Goal: Information Seeking & Learning: Learn about a topic

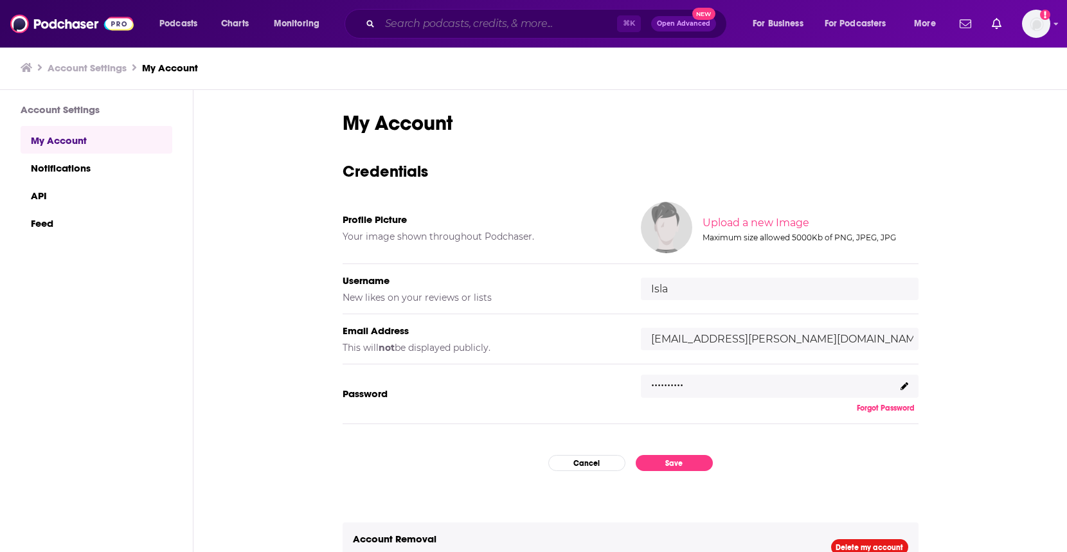
click at [398, 30] on input "Search podcasts, credits, & more..." at bounding box center [498, 23] width 237 height 21
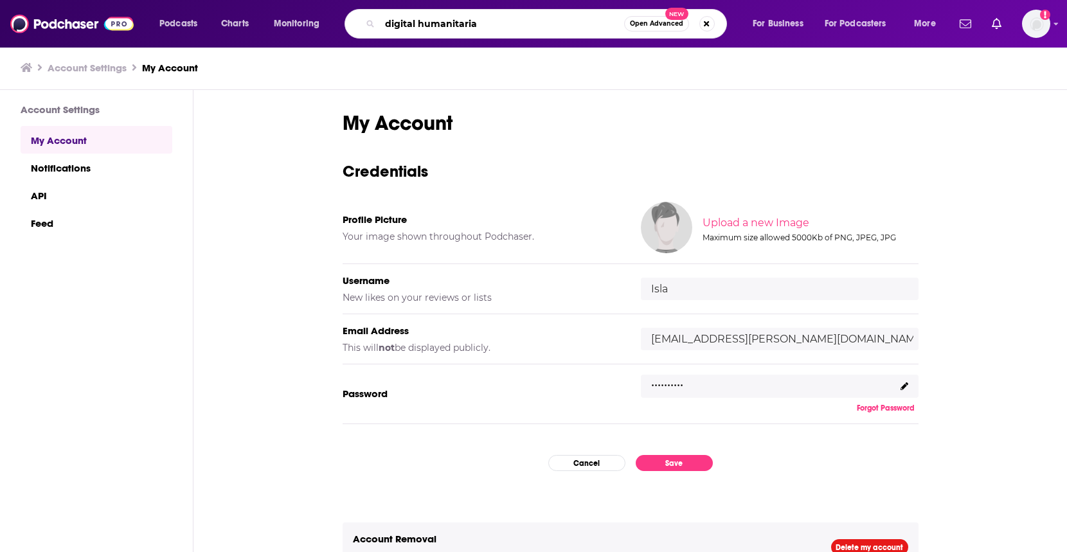
type input "digital humanitarian"
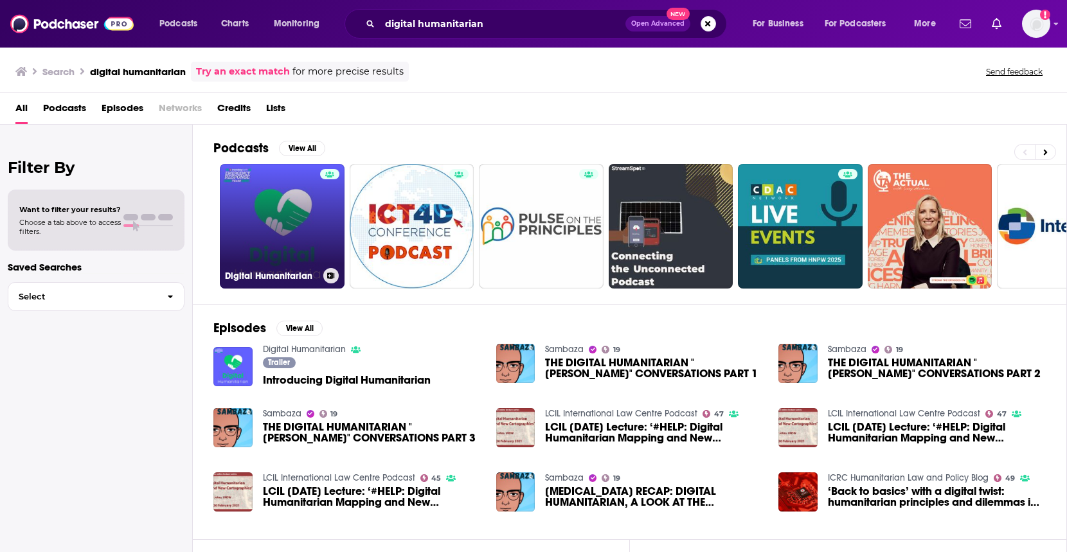
click at [267, 234] on link "Digital Humanitarian" at bounding box center [282, 226] width 125 height 125
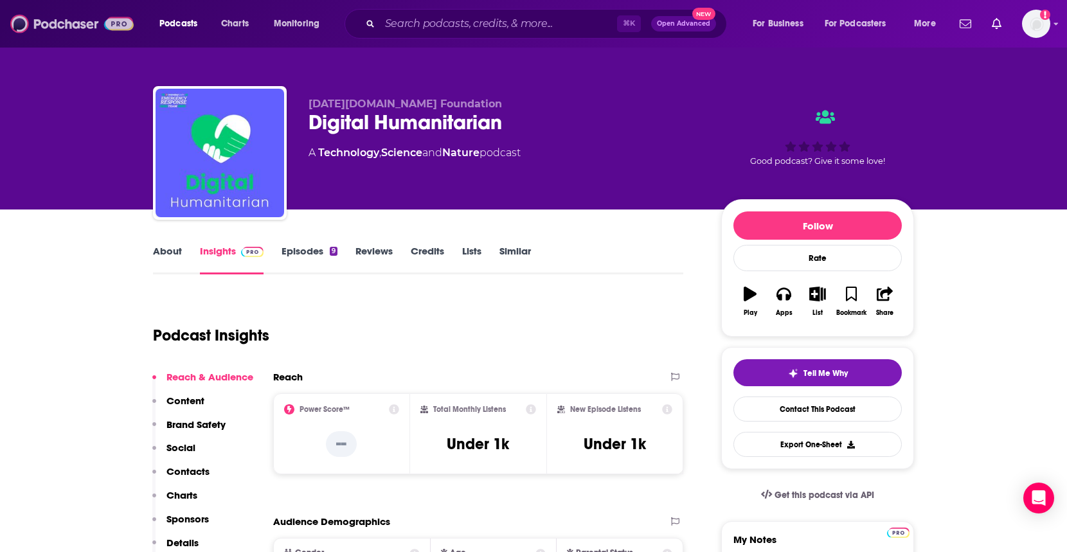
click at [74, 24] on img at bounding box center [71, 24] width 123 height 24
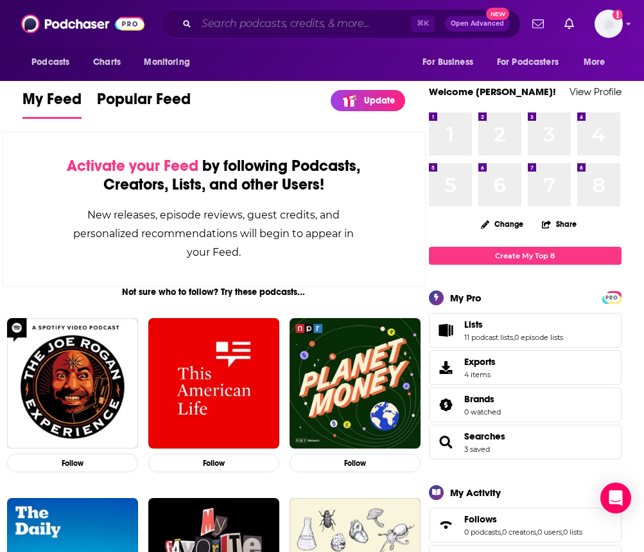
click at [289, 22] on input "Search podcasts, credits, & more..." at bounding box center [304, 23] width 215 height 21
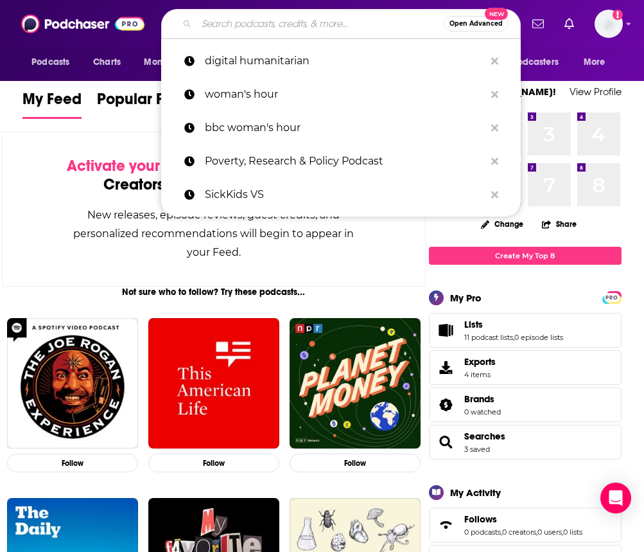
type input "o"
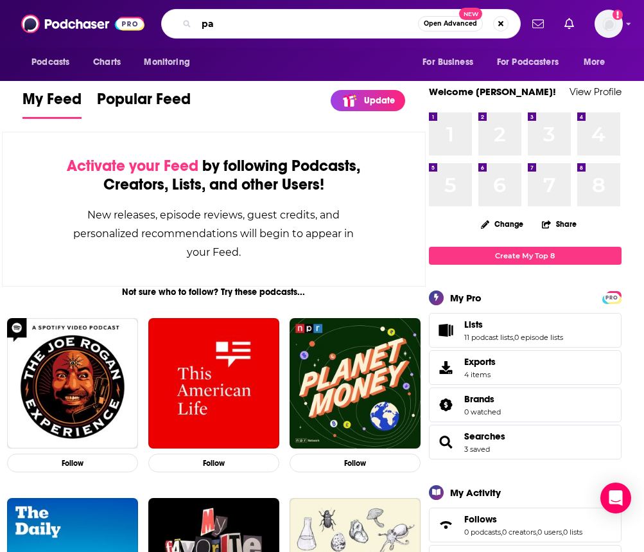
type input "p"
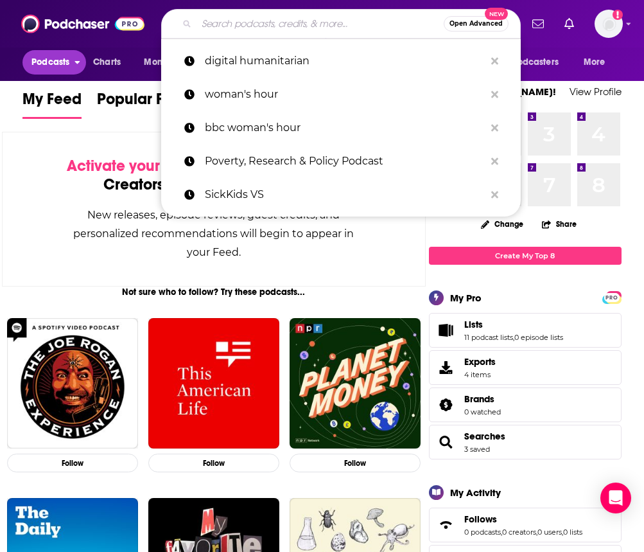
click at [53, 66] on span "Podcasts" at bounding box center [50, 62] width 38 height 18
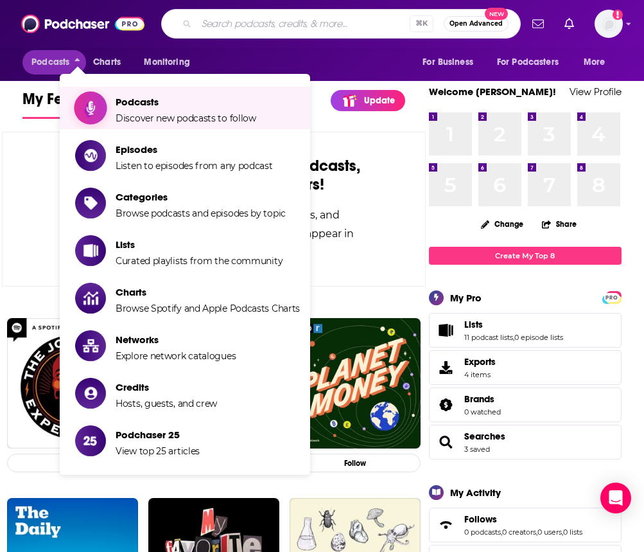
click at [133, 127] on li "Podcasts Discover new podcasts to follow" at bounding box center [185, 108] width 251 height 42
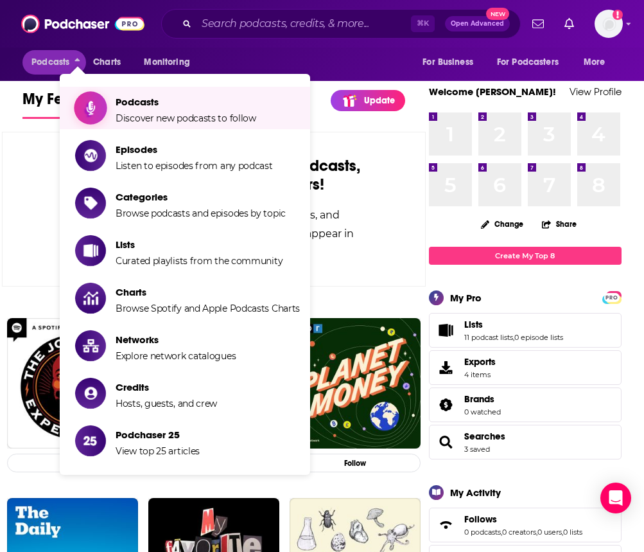
click at [130, 102] on span "Podcasts" at bounding box center [186, 102] width 141 height 12
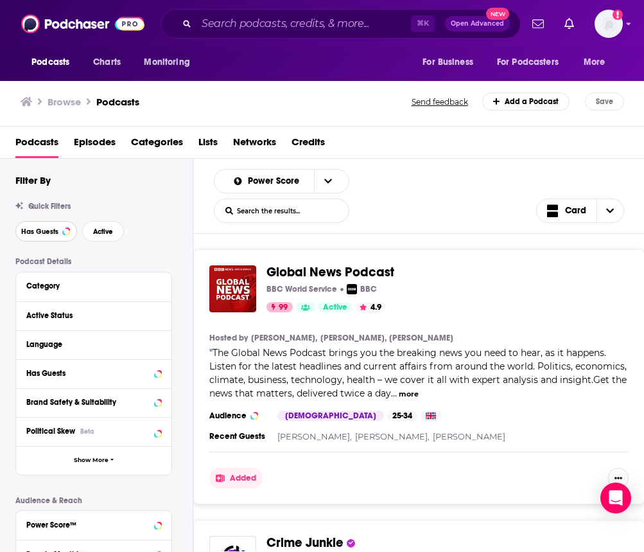
click at [67, 228] on button "Has Guests" at bounding box center [46, 231] width 62 height 21
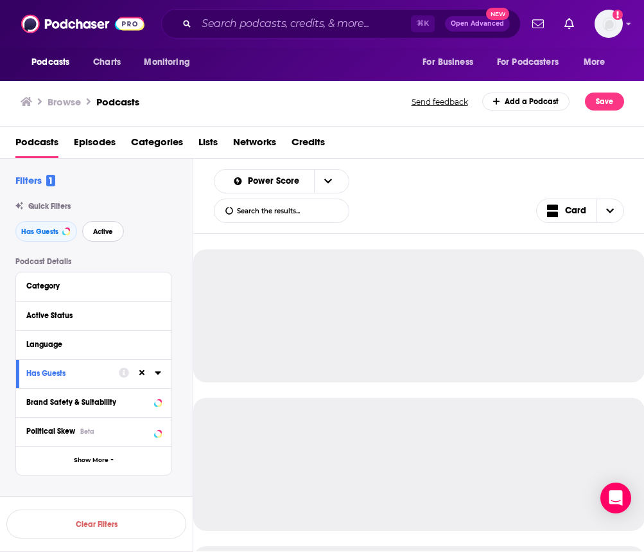
click at [107, 231] on span "Active" at bounding box center [103, 231] width 20 height 7
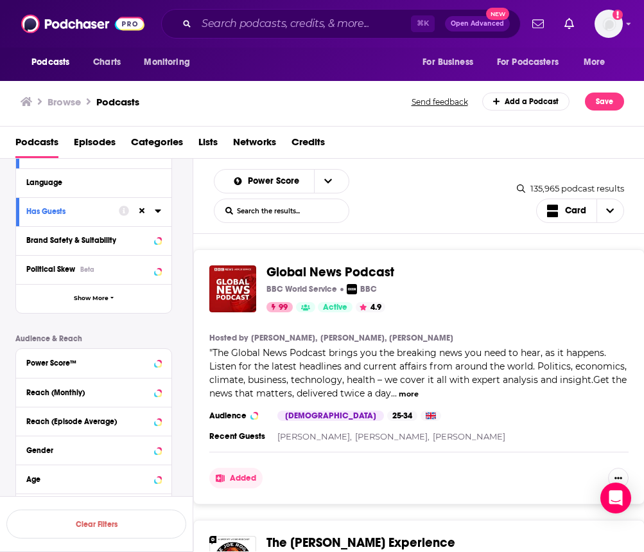
scroll to position [155, 0]
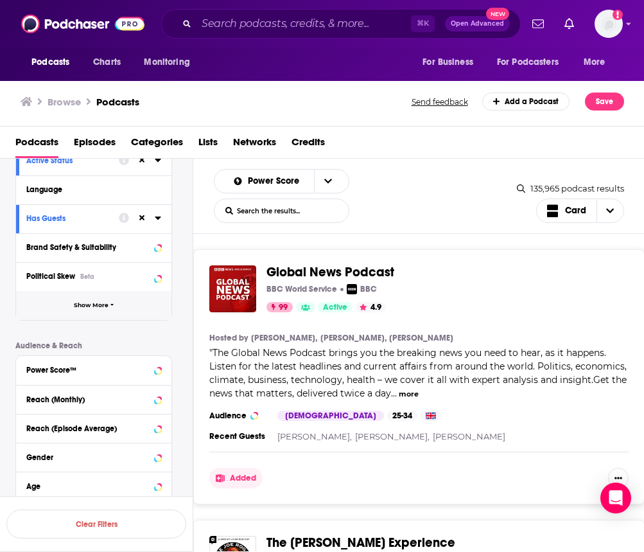
click at [96, 310] on button "Show More" at bounding box center [93, 305] width 155 height 29
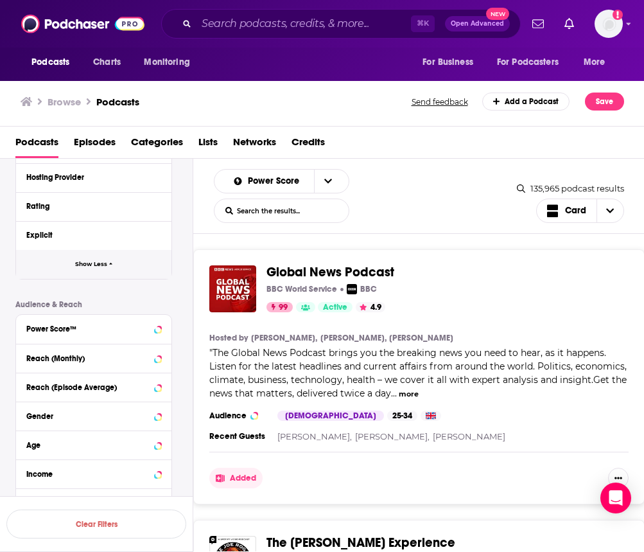
scroll to position [518, 0]
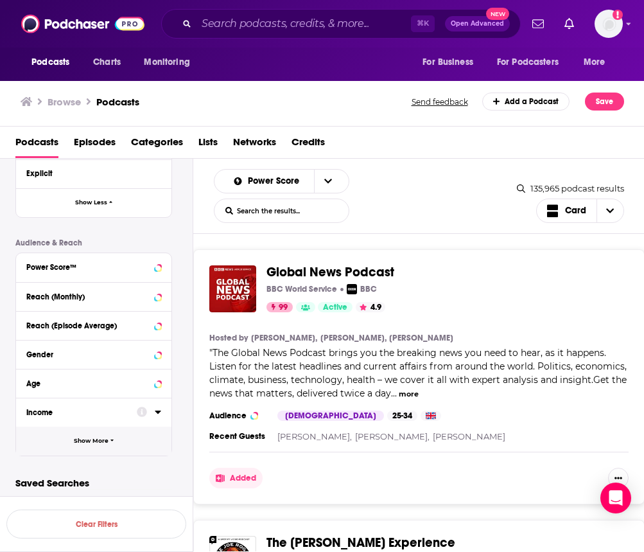
click at [84, 443] on span "Show More" at bounding box center [91, 441] width 35 height 7
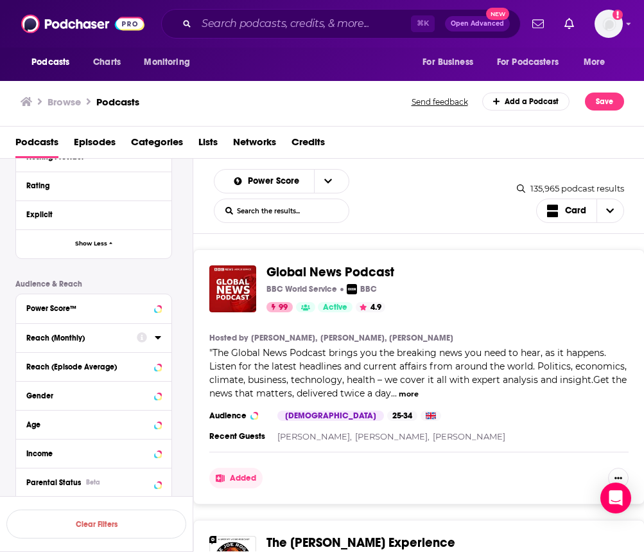
scroll to position [474, 0]
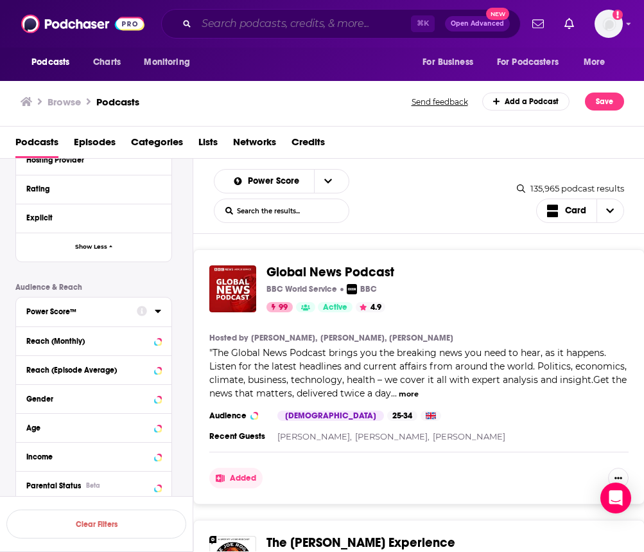
click at [258, 24] on input "Search podcasts, credits, & more..." at bounding box center [304, 23] width 215 height 21
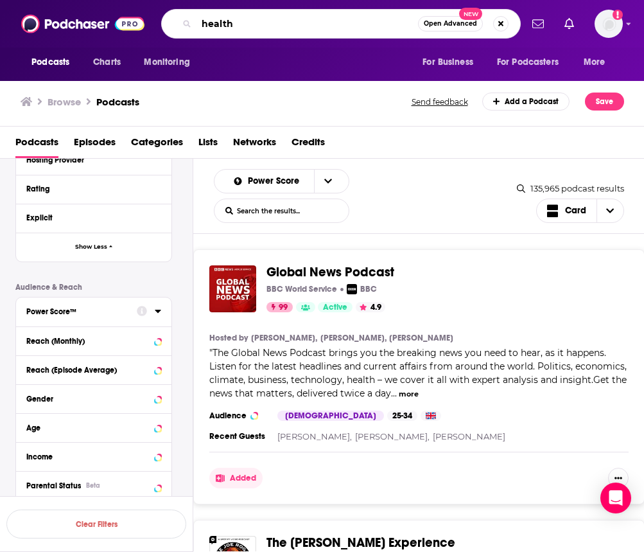
type input "health"
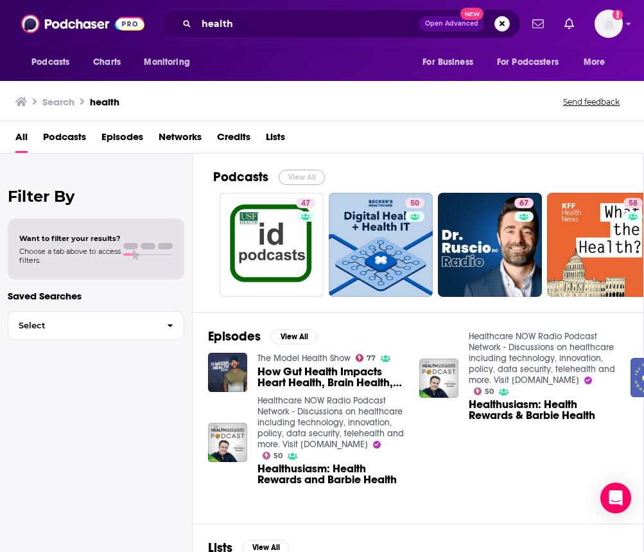
click at [308, 181] on button "View All" at bounding box center [302, 177] width 46 height 15
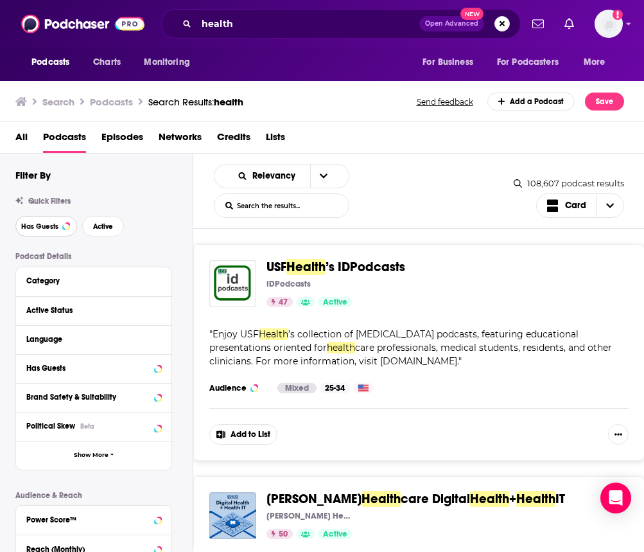
click at [53, 225] on span "Has Guests" at bounding box center [39, 226] width 37 height 7
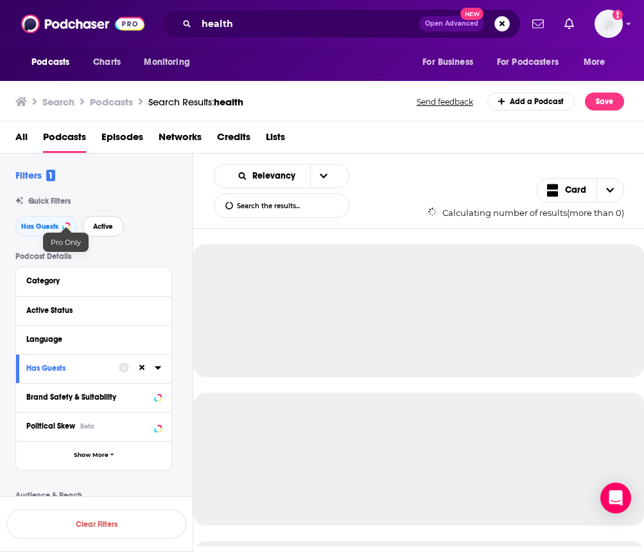
click at [107, 226] on span "Active" at bounding box center [103, 226] width 20 height 7
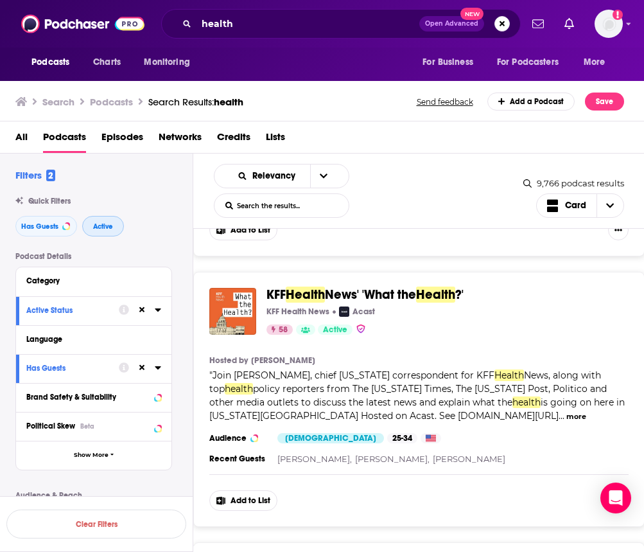
scroll to position [752, 0]
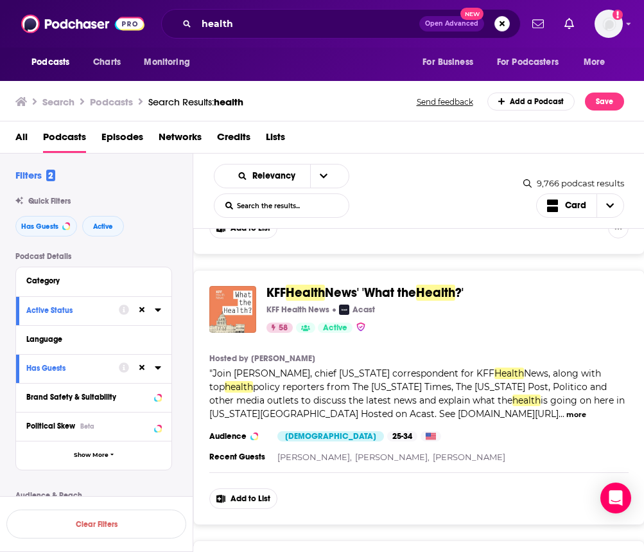
click at [242, 306] on img "KFF Health News' 'What the Health?'" at bounding box center [232, 309] width 47 height 47
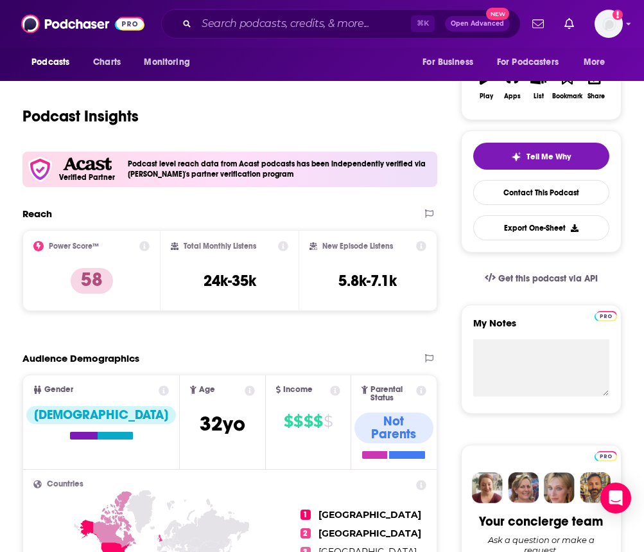
scroll to position [35, 0]
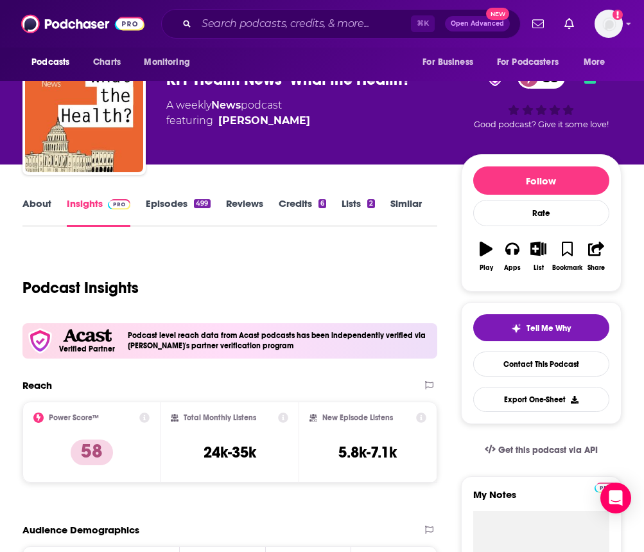
click at [168, 204] on link "Episodes 499" at bounding box center [178, 212] width 64 height 30
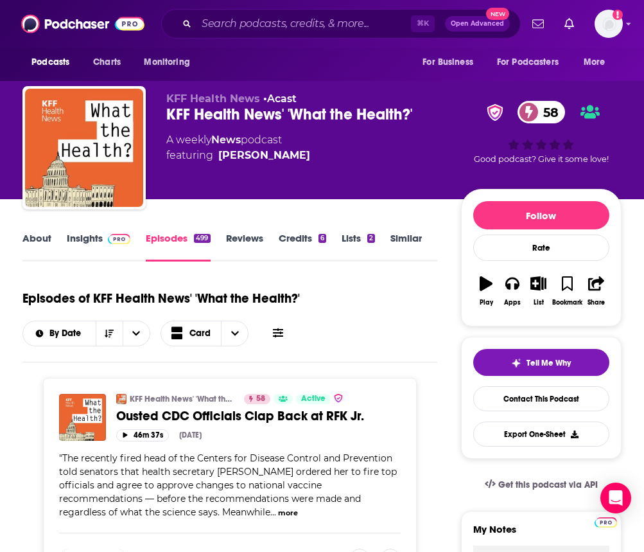
click at [37, 236] on link "About" at bounding box center [36, 247] width 29 height 30
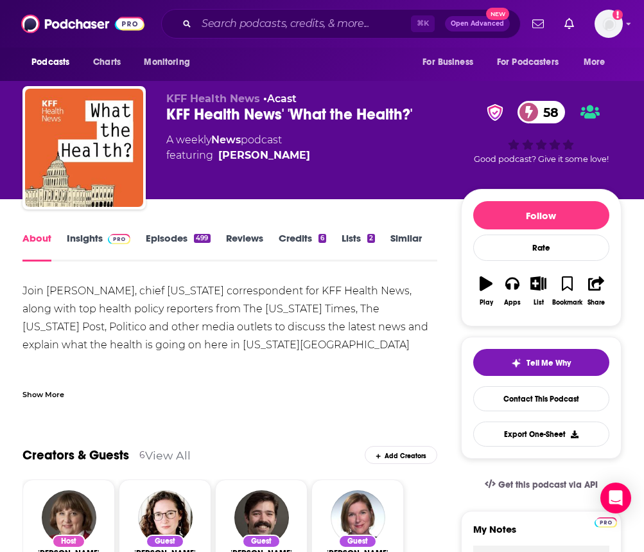
click at [104, 242] on span at bounding box center [117, 238] width 28 height 12
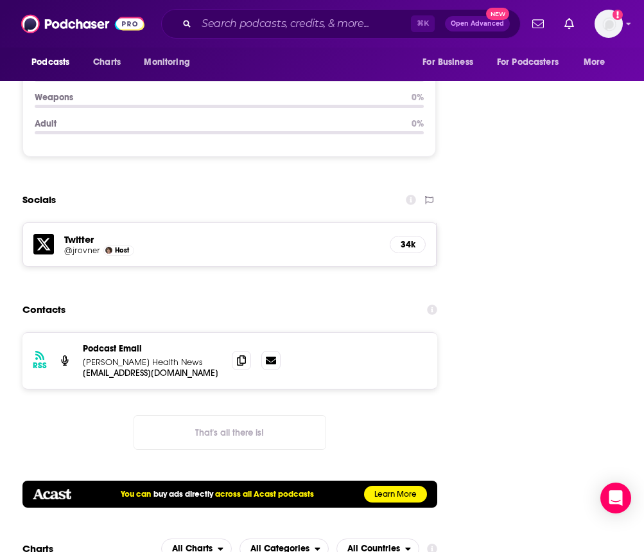
scroll to position [1816, 0]
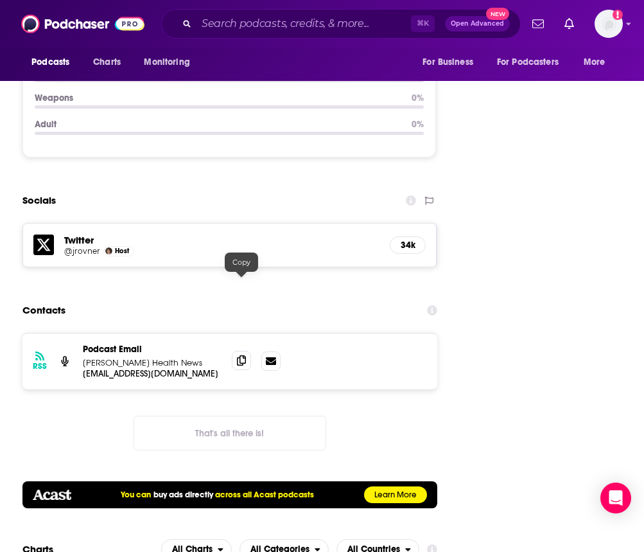
click at [244, 355] on icon at bounding box center [241, 360] width 9 height 10
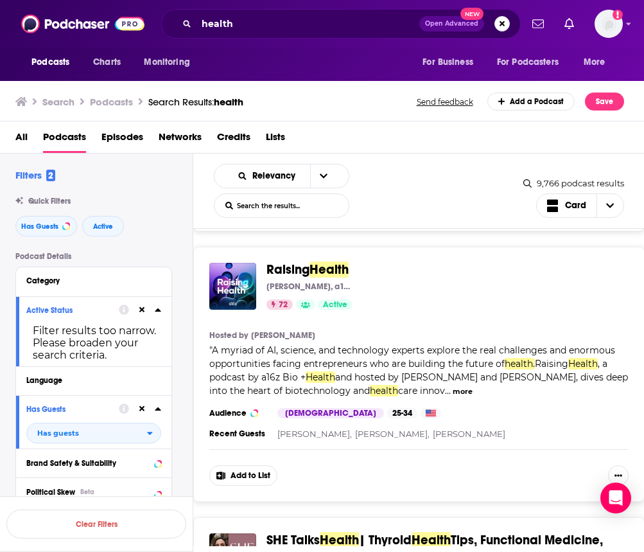
scroll to position [1035, 0]
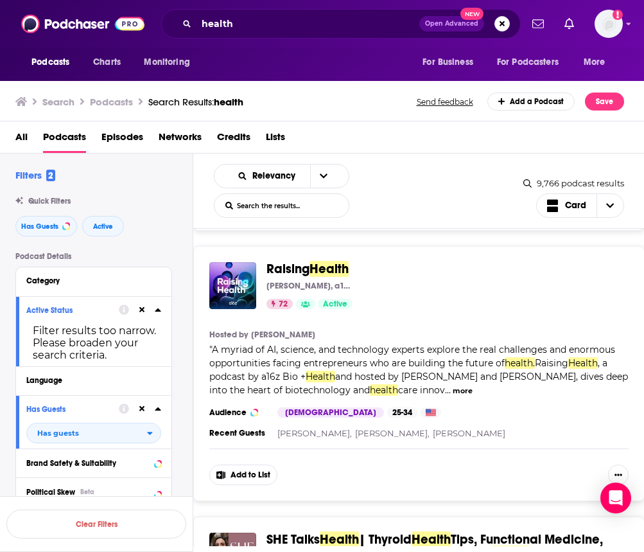
click at [453, 389] on button "more" at bounding box center [463, 390] width 20 height 11
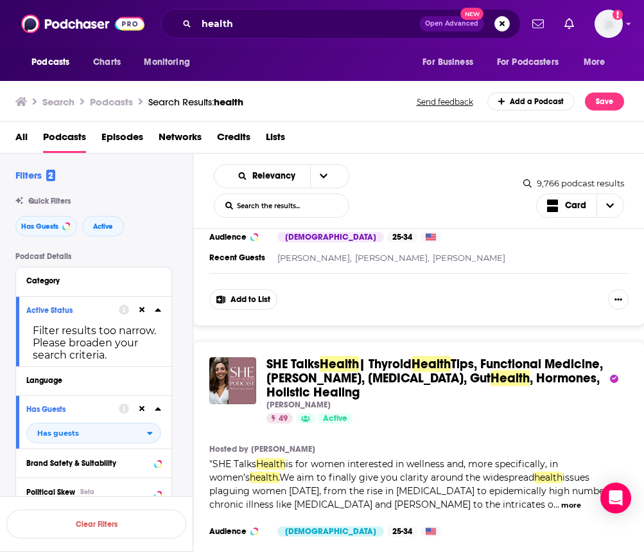
scroll to position [1283, 0]
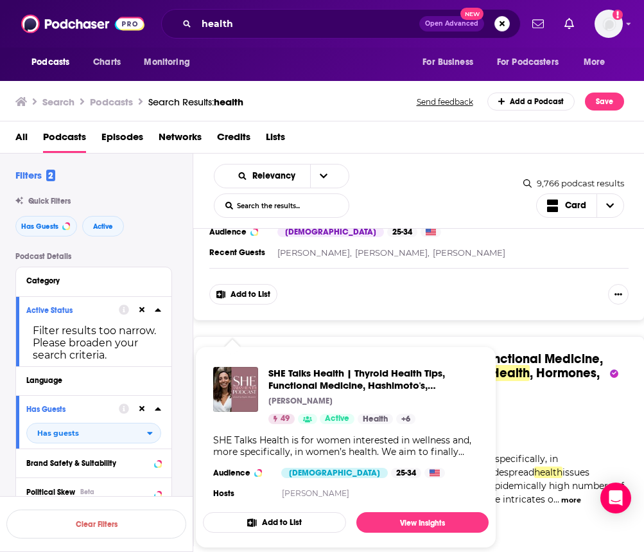
click at [299, 336] on div "SHE Talks Health | Thyroid Health Tips, Functional Medicine, Hashimoto's, Hypot…" at bounding box center [419, 467] width 452 height 263
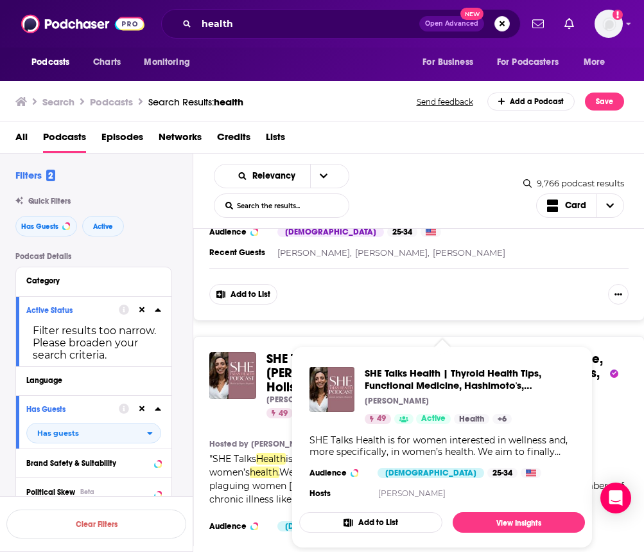
click at [283, 351] on span "SHE Talks" at bounding box center [293, 359] width 53 height 16
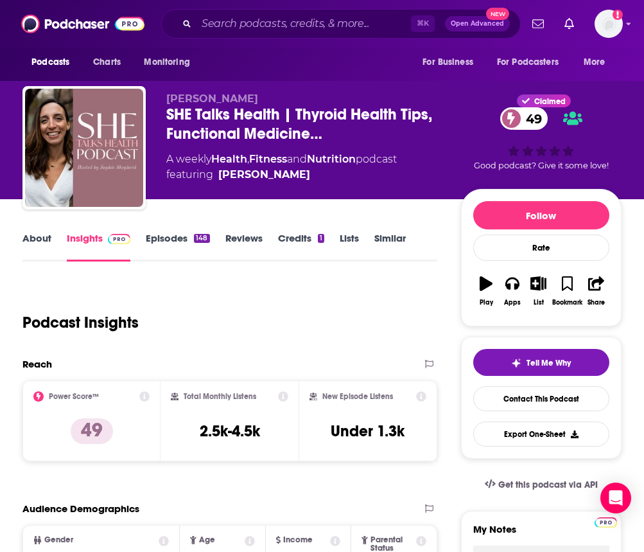
click at [171, 236] on link "Episodes 148" at bounding box center [178, 247] width 64 height 30
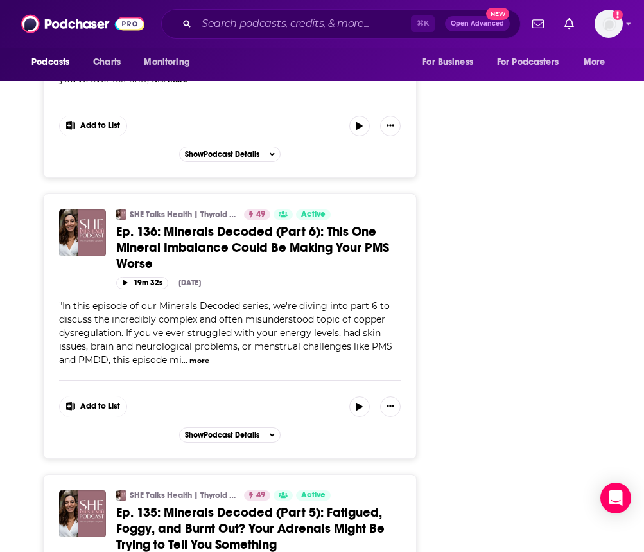
scroll to position [3018, 0]
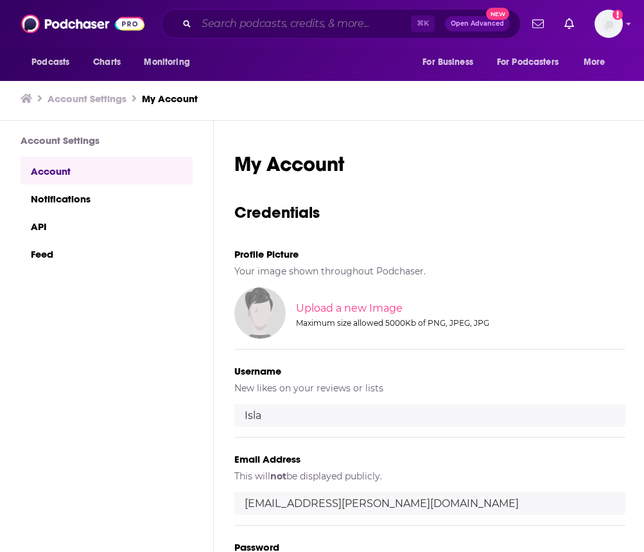
click at [223, 21] on input "Search podcasts, credits, & more..." at bounding box center [304, 23] width 215 height 21
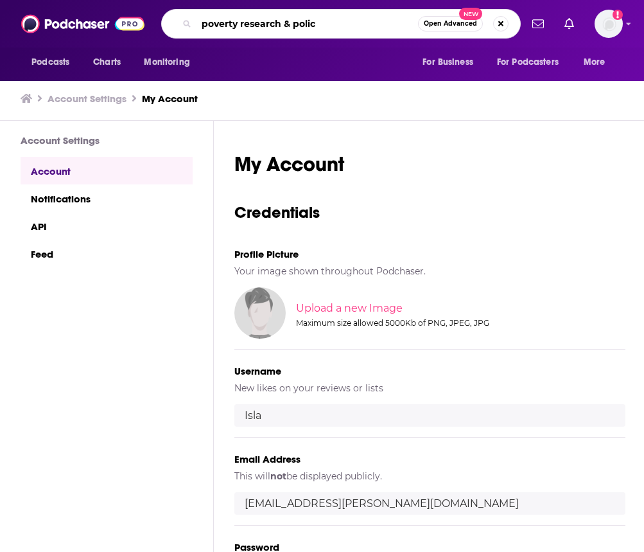
type input "poverty research & policy"
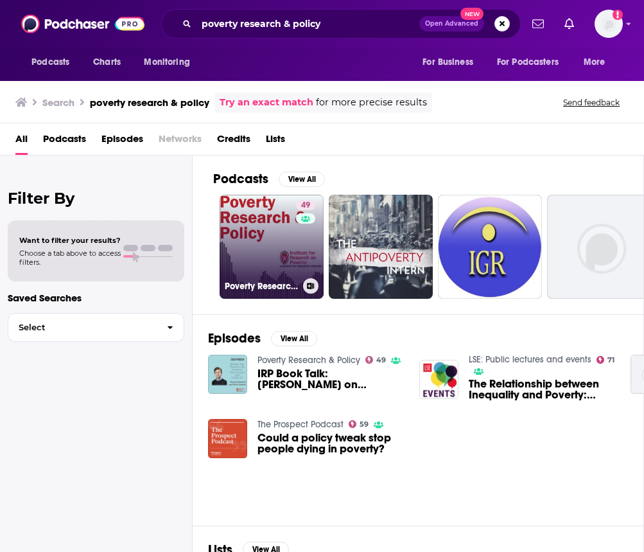
click at [260, 229] on link "49 Poverty Research & Policy" at bounding box center [272, 247] width 104 height 104
